Goal: Task Accomplishment & Management: Complete application form

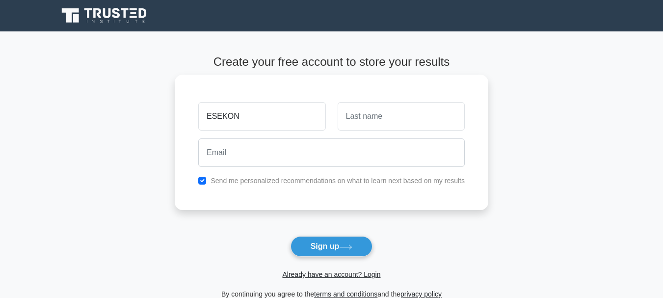
type input "ESEKON"
click at [374, 117] on input "text" at bounding box center [401, 116] width 127 height 28
type input "FELEX"
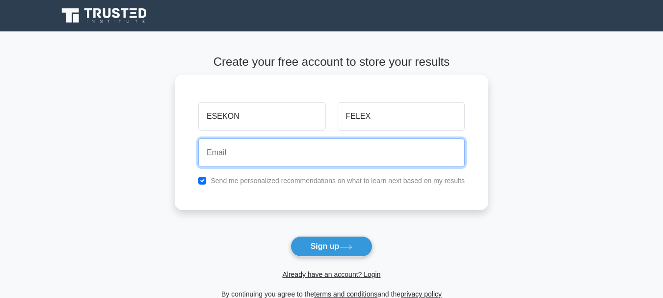
click at [261, 159] on input "email" at bounding box center [331, 152] width 267 height 28
click at [287, 153] on input "ESEKONFELEX071@GMIL.COM" at bounding box center [331, 152] width 267 height 28
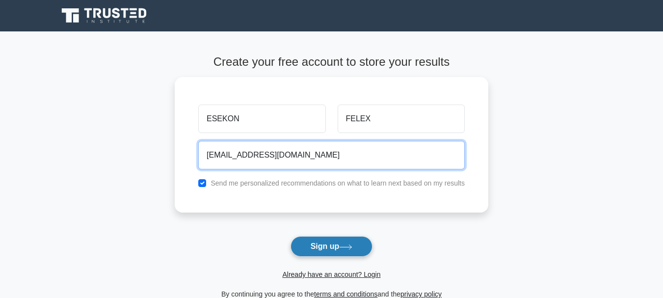
type input "ESEKONFELEX071@GMAIL.COM"
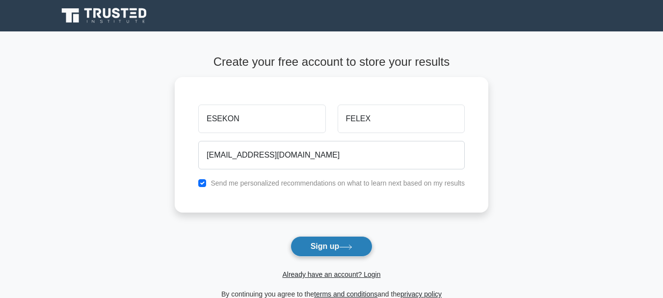
click at [329, 245] on button "Sign up" at bounding box center [332, 246] width 82 height 21
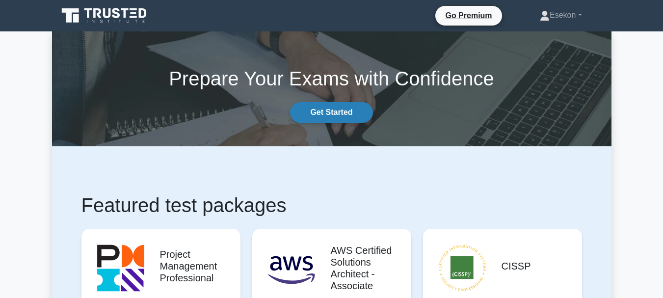
click at [340, 117] on link "Get Started" at bounding box center [331, 112] width 82 height 21
